Goal: Task Accomplishment & Management: Use online tool/utility

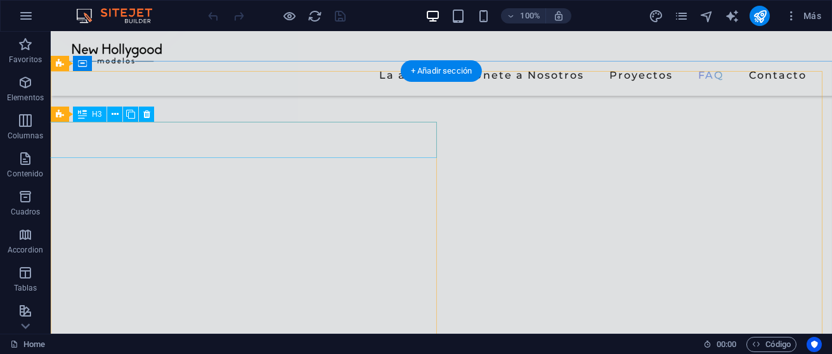
scroll to position [2472, 0]
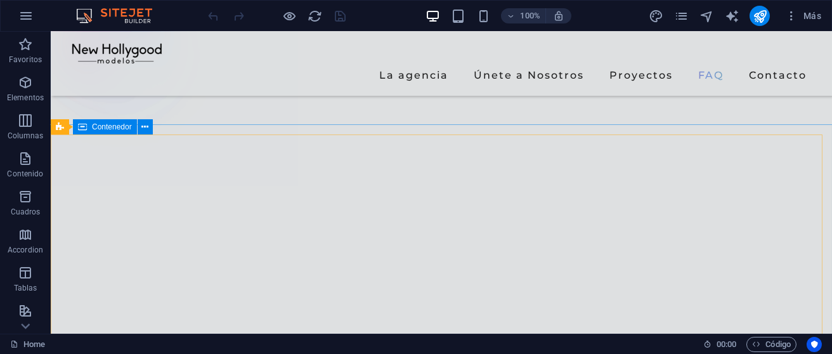
click at [88, 129] on div "Contenedor" at bounding box center [105, 126] width 64 height 15
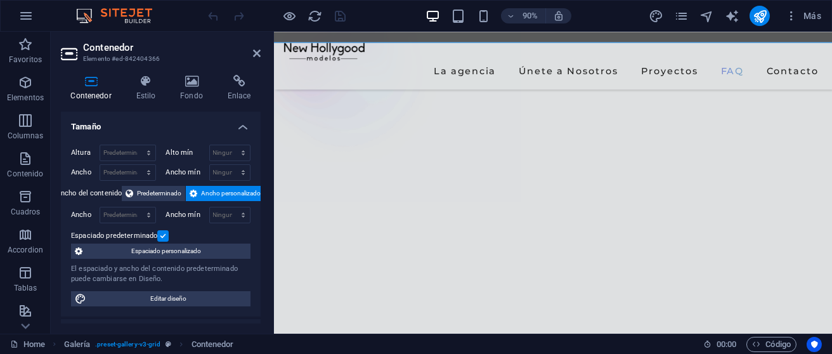
scroll to position [2320, 0]
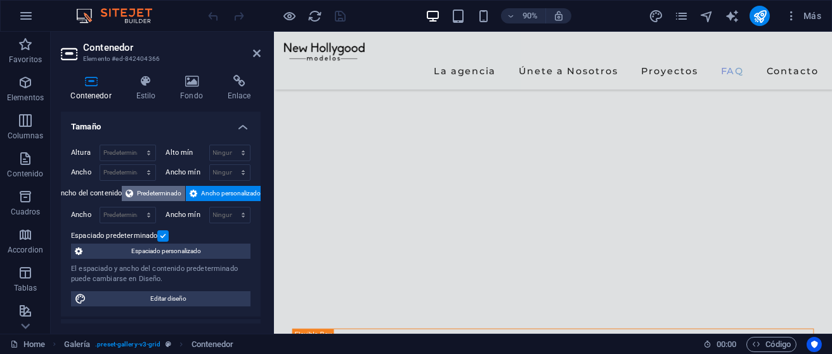
click at [161, 193] on span "Predeterminado" at bounding box center [159, 193] width 44 height 15
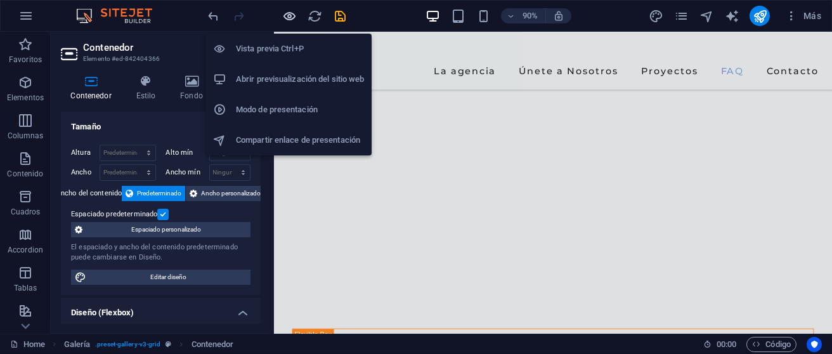
click at [286, 15] on icon "button" at bounding box center [290, 16] width 15 height 15
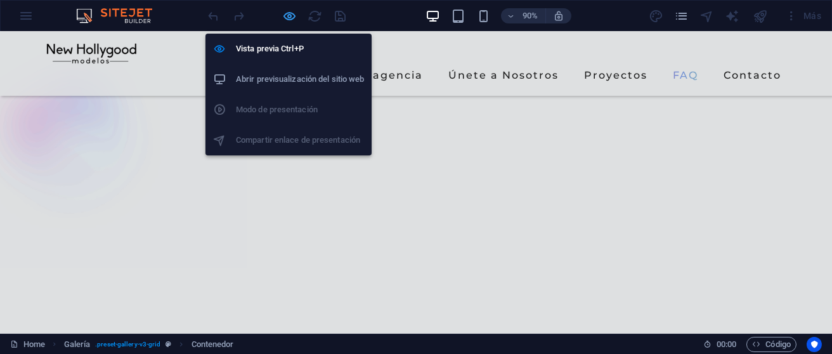
scroll to position [2472, 0]
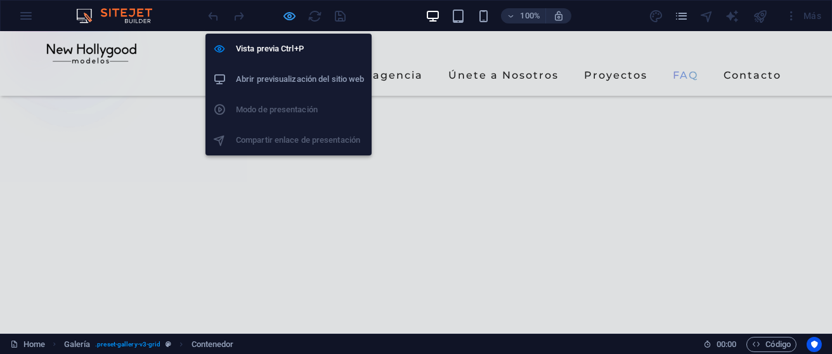
click at [288, 17] on icon "button" at bounding box center [290, 16] width 15 height 15
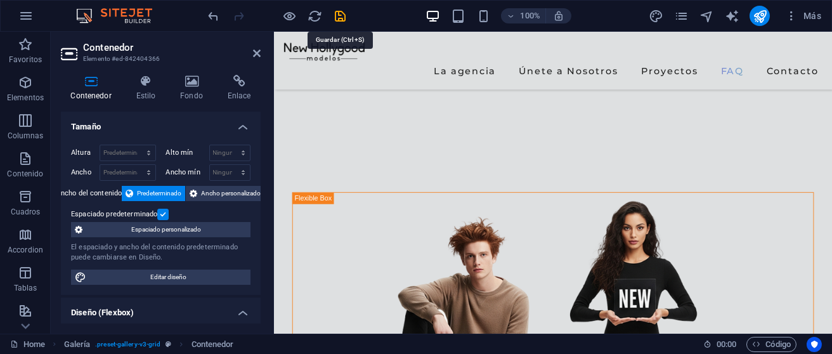
scroll to position [2320, 0]
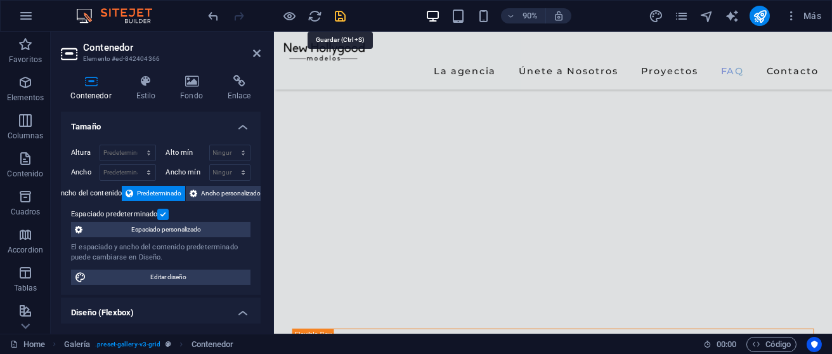
click at [339, 18] on icon "save" at bounding box center [340, 16] width 15 height 15
checkbox input "false"
click at [768, 16] on button "publish" at bounding box center [759, 16] width 20 height 20
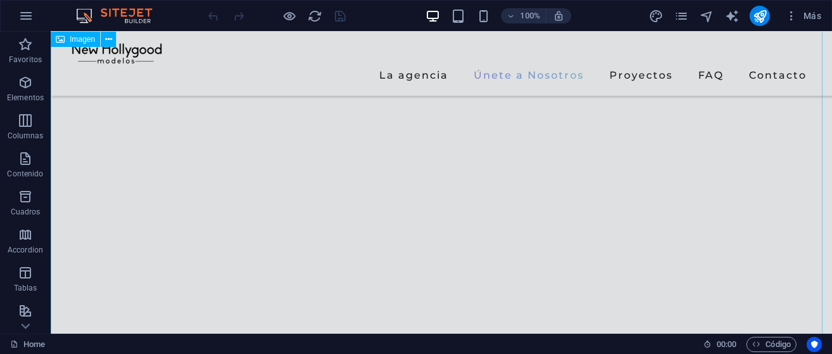
scroll to position [2155, 0]
